Goal: Complete application form

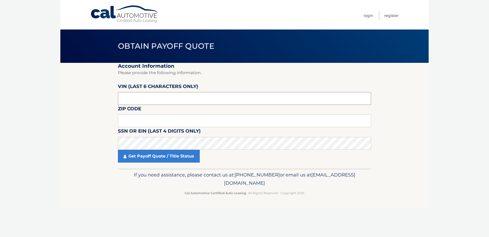
click at [149, 101] on input "text" at bounding box center [244, 98] width 253 height 13
type input "K*****"
click at [150, 100] on input "text" at bounding box center [244, 98] width 253 height 13
click at [151, 100] on input "text" at bounding box center [244, 98] width 253 height 13
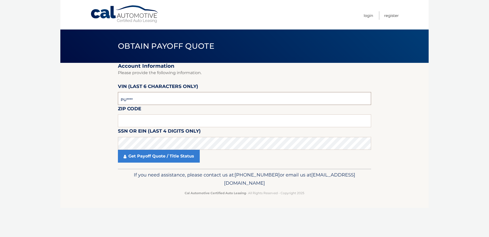
type input "P*****"
type input "048955"
click at [137, 118] on input "text" at bounding box center [244, 120] width 253 height 13
click at [143, 121] on input "text" at bounding box center [244, 120] width 253 height 13
type input "33907"
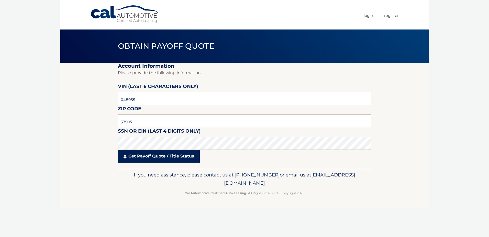
click at [151, 156] on link "Get Payoff Quote / Title Status" at bounding box center [159, 155] width 82 height 13
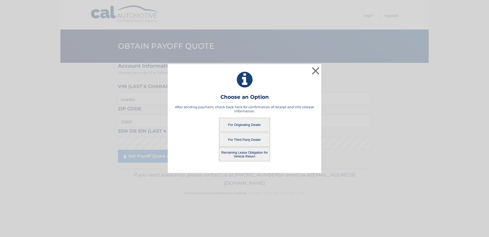
click at [252, 139] on button "For Third Party Dealer" at bounding box center [244, 139] width 51 height 14
click at [241, 140] on button "For Third Party Dealer" at bounding box center [244, 139] width 51 height 14
